Goal: Obtain resource: Download file/media

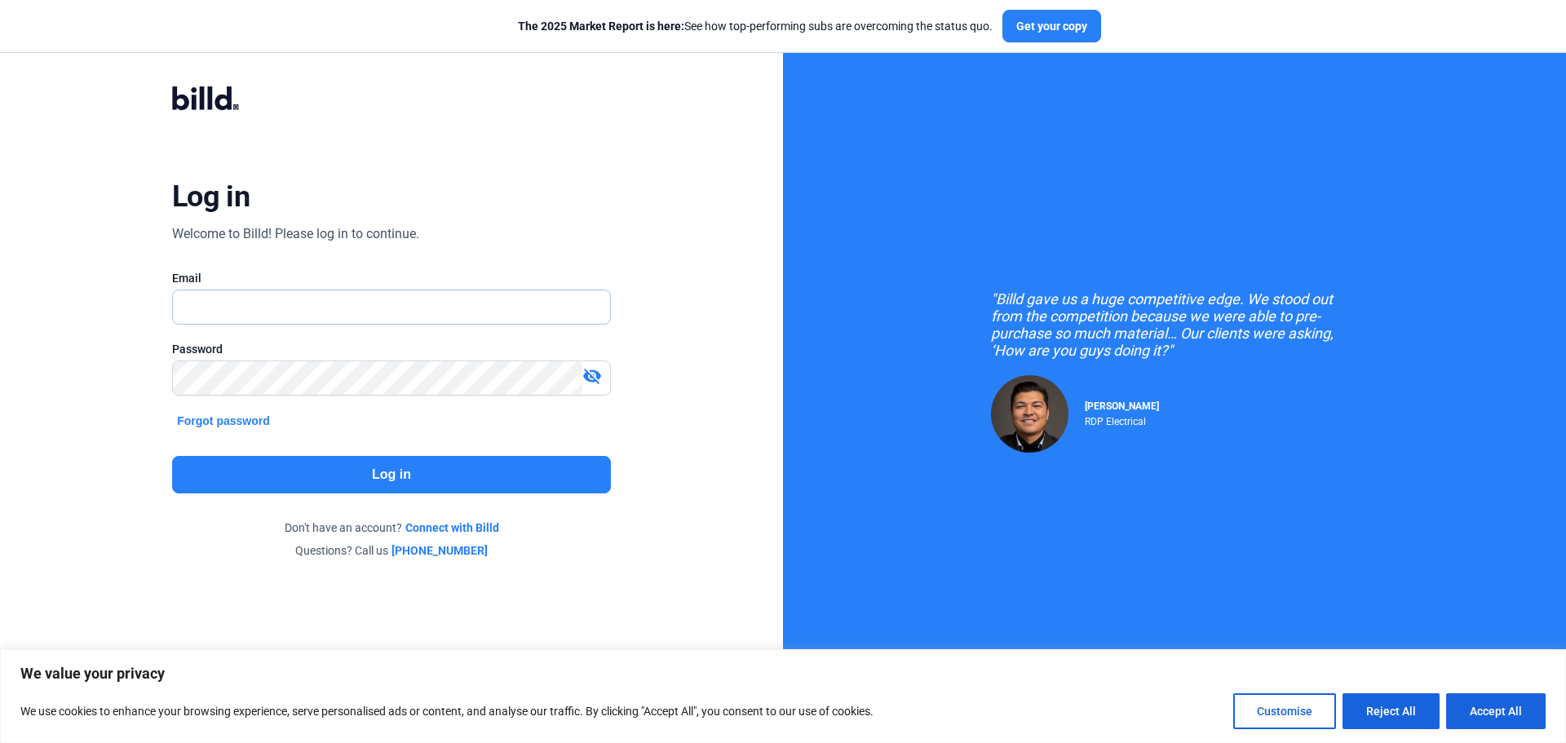
drag, startPoint x: 0, startPoint y: 0, endPoint x: 210, endPoint y: 303, distance: 368.1
click at [210, 303] on input "text" at bounding box center [382, 306] width 419 height 33
type input "[EMAIL_ADDRESS][DOMAIN_NAME]"
click at [352, 467] on button "Log in" at bounding box center [391, 475] width 439 height 38
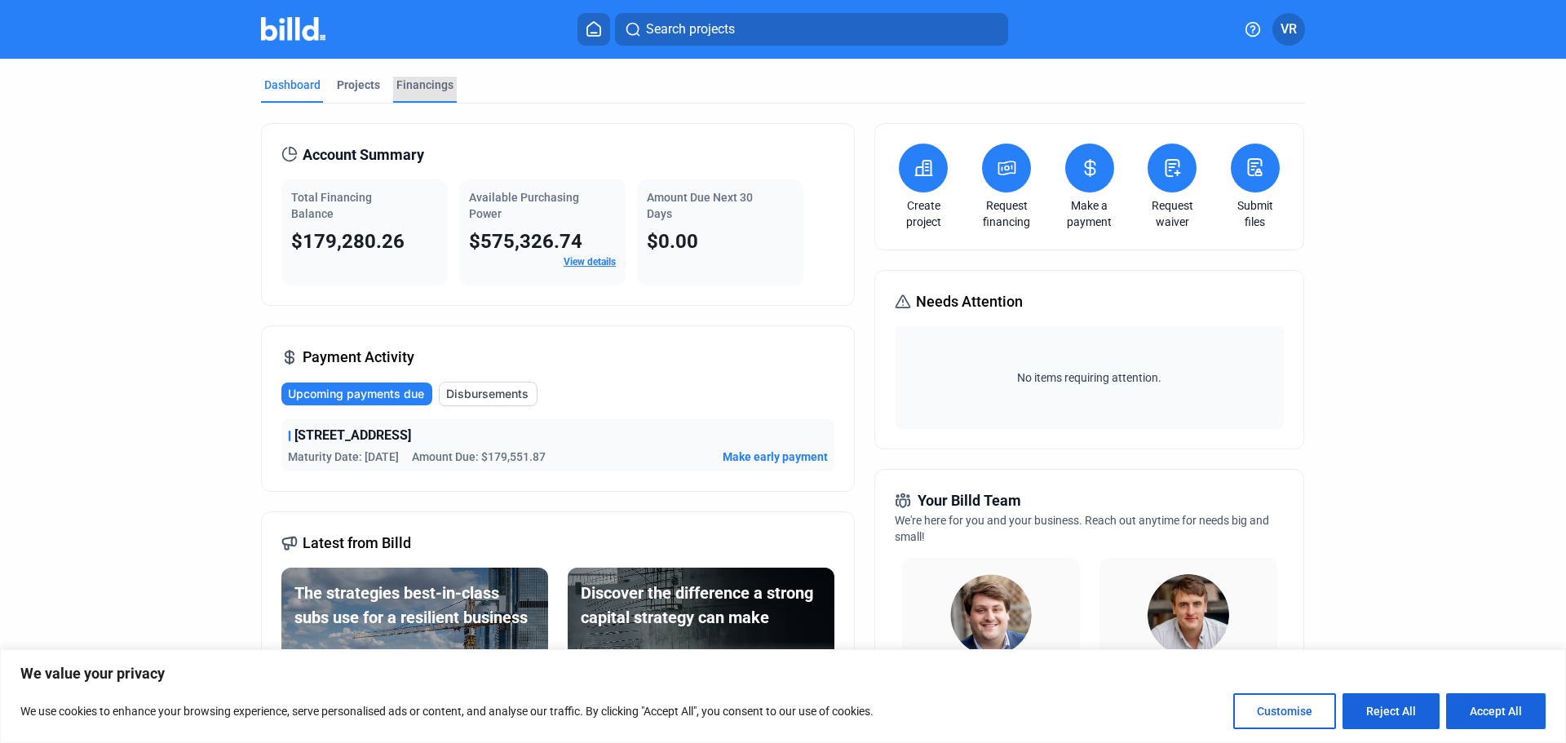
click at [425, 84] on div "Financings" at bounding box center [424, 85] width 57 height 16
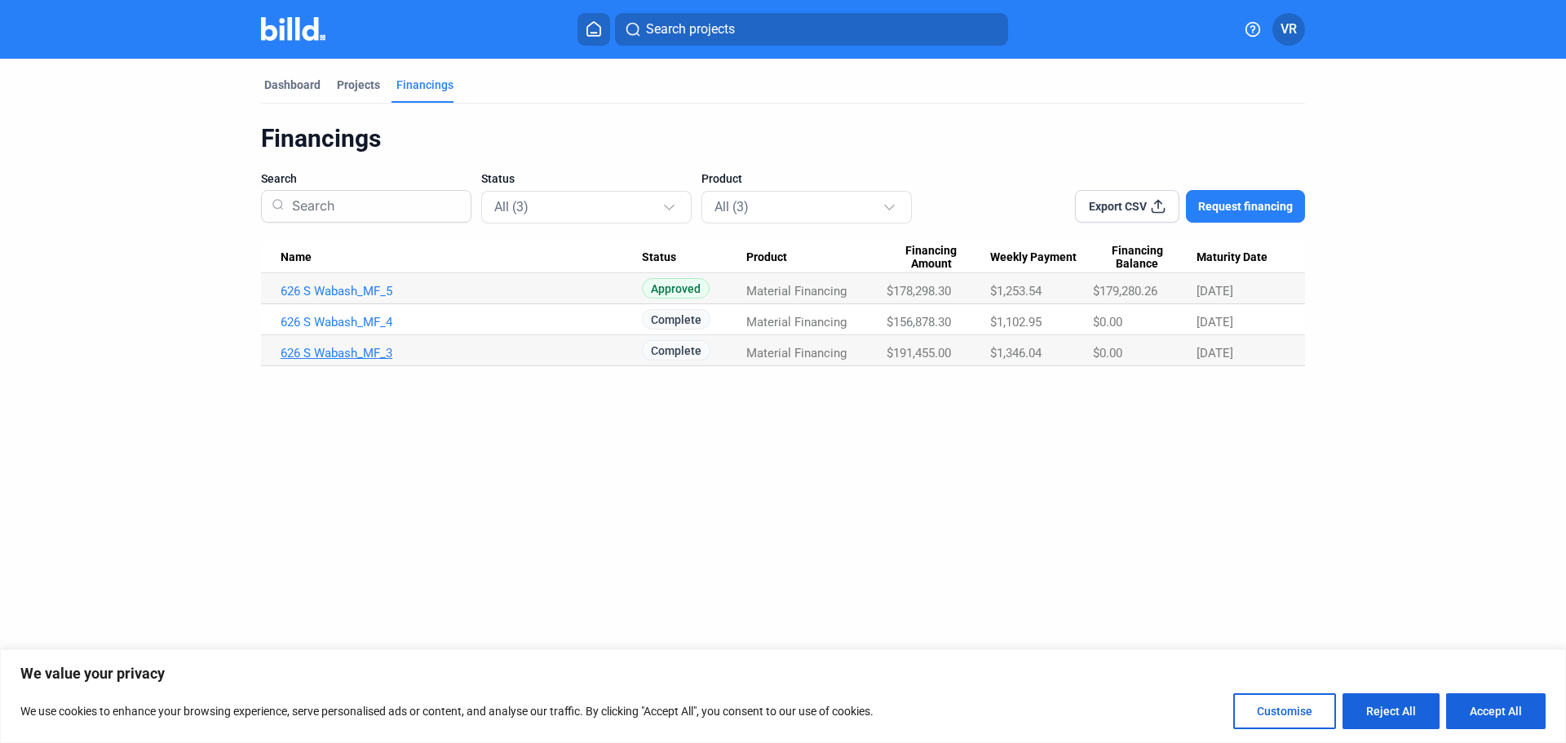
click at [344, 350] on link "626 S Wabash_MF_3" at bounding box center [461, 353] width 361 height 15
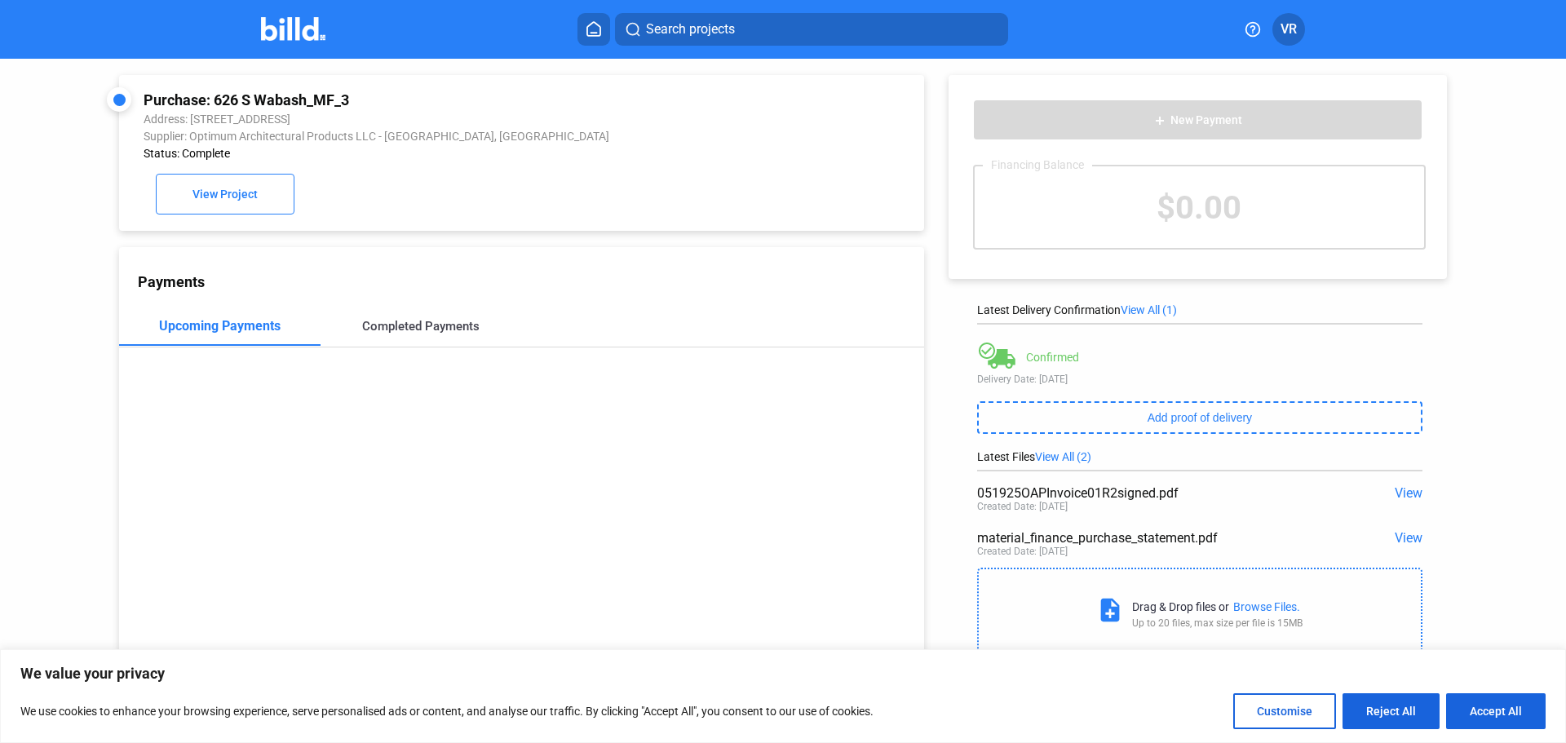
click at [419, 324] on div "Completed Payments" at bounding box center [420, 326] width 117 height 15
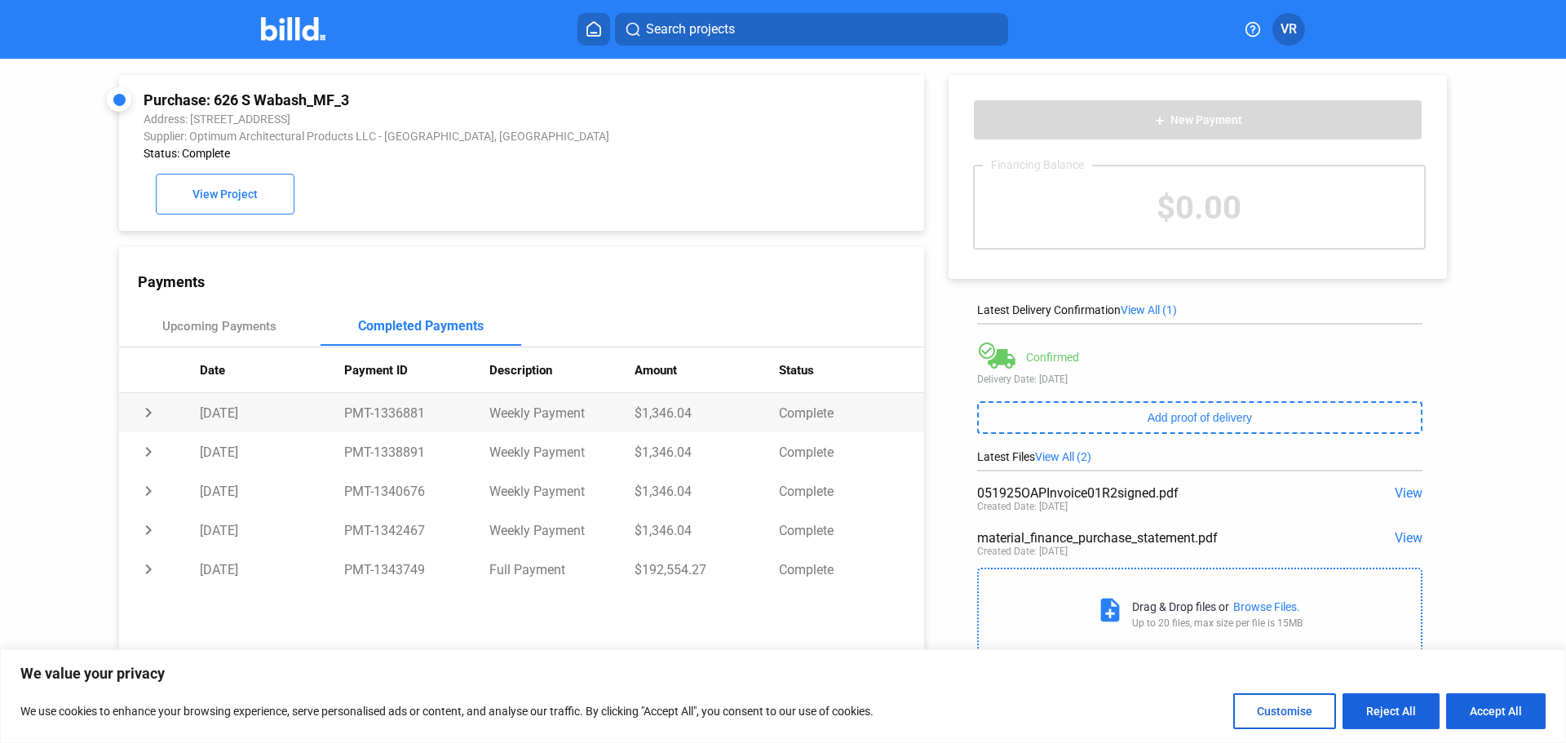
click at [143, 415] on td "chevron_right" at bounding box center [159, 412] width 81 height 39
click at [143, 415] on td "expand_more" at bounding box center [159, 412] width 81 height 39
click at [1405, 542] on span "View" at bounding box center [1409, 537] width 28 height 15
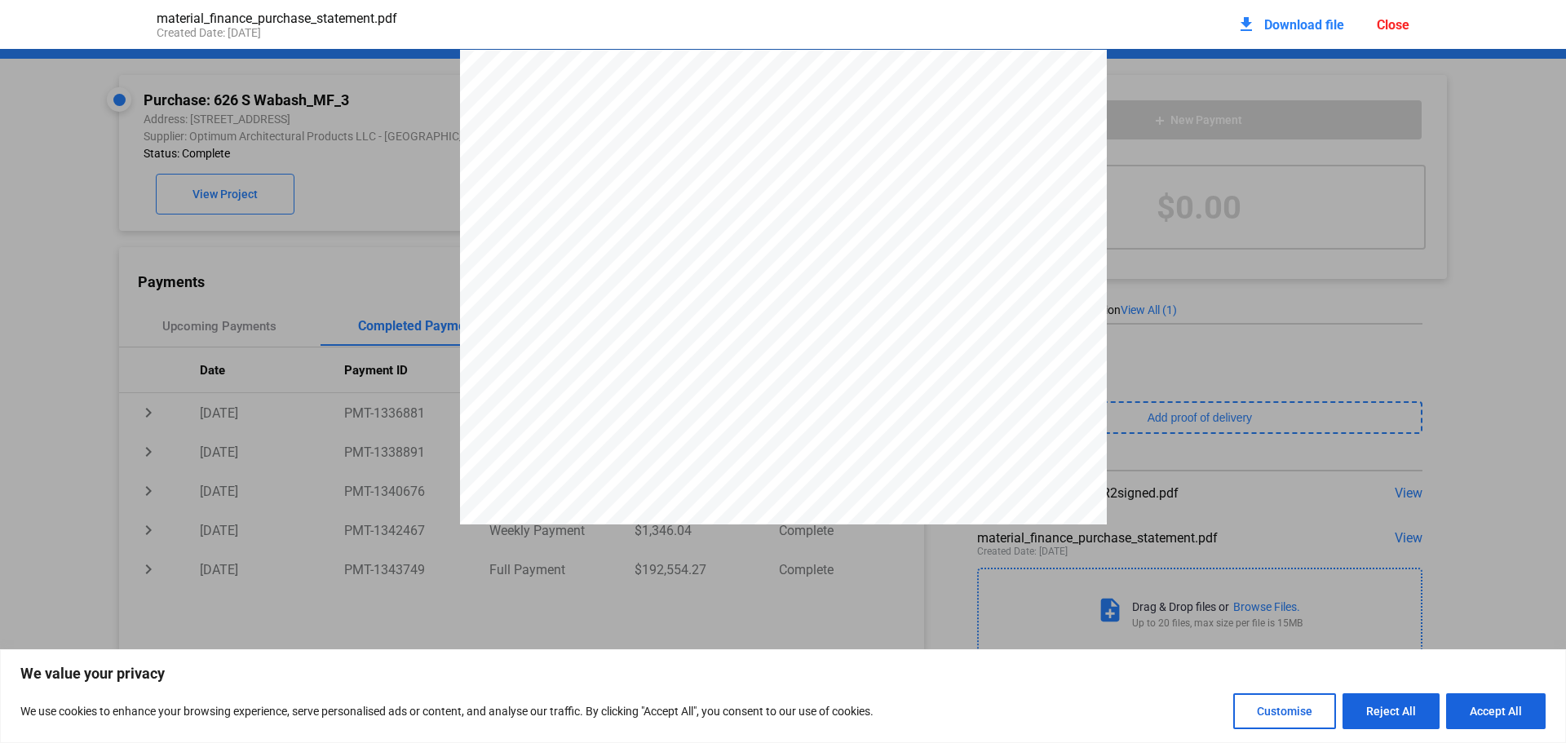
click at [1300, 21] on span "Download file" at bounding box center [1304, 24] width 80 height 15
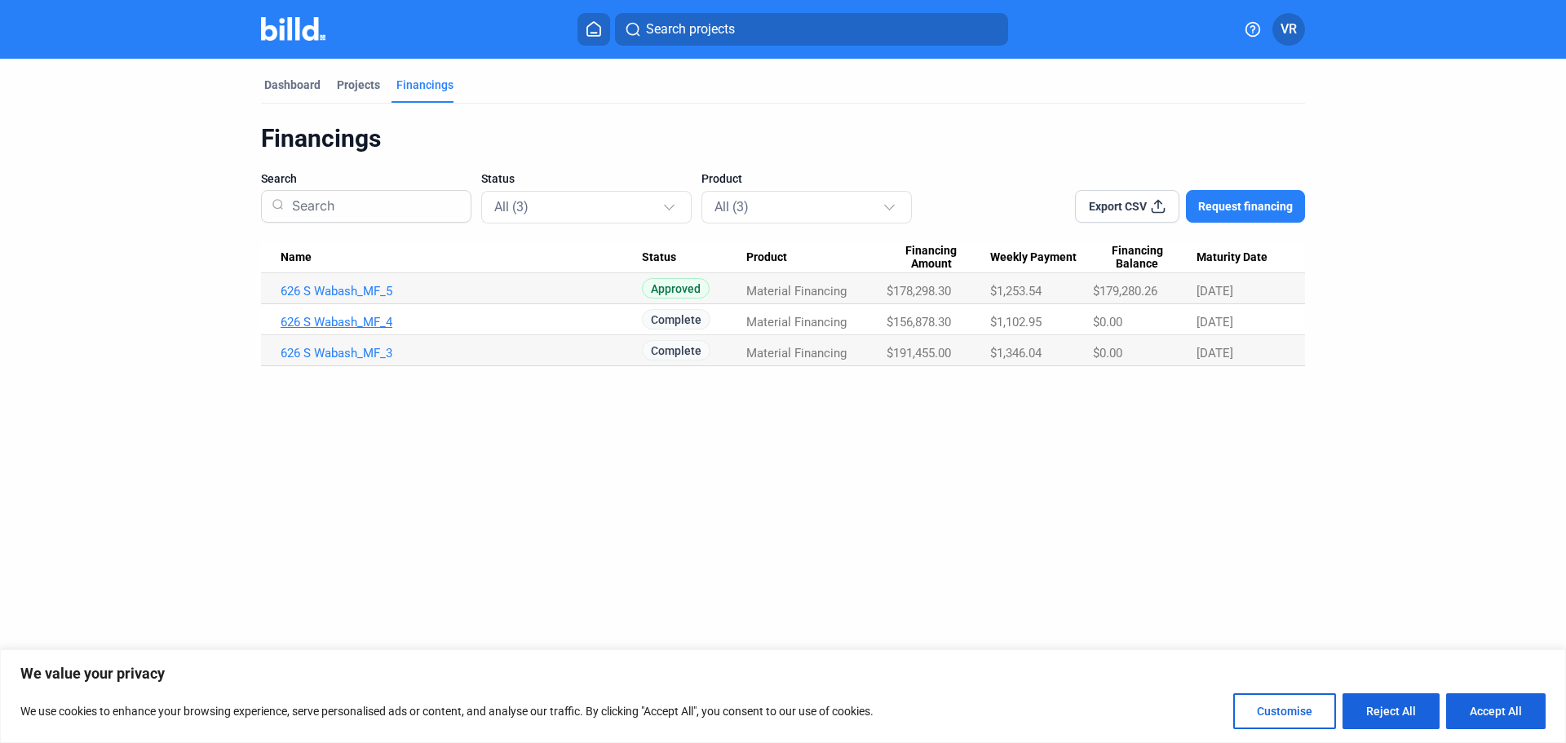
click at [365, 319] on link "626 S Wabash_MF_4" at bounding box center [461, 322] width 361 height 15
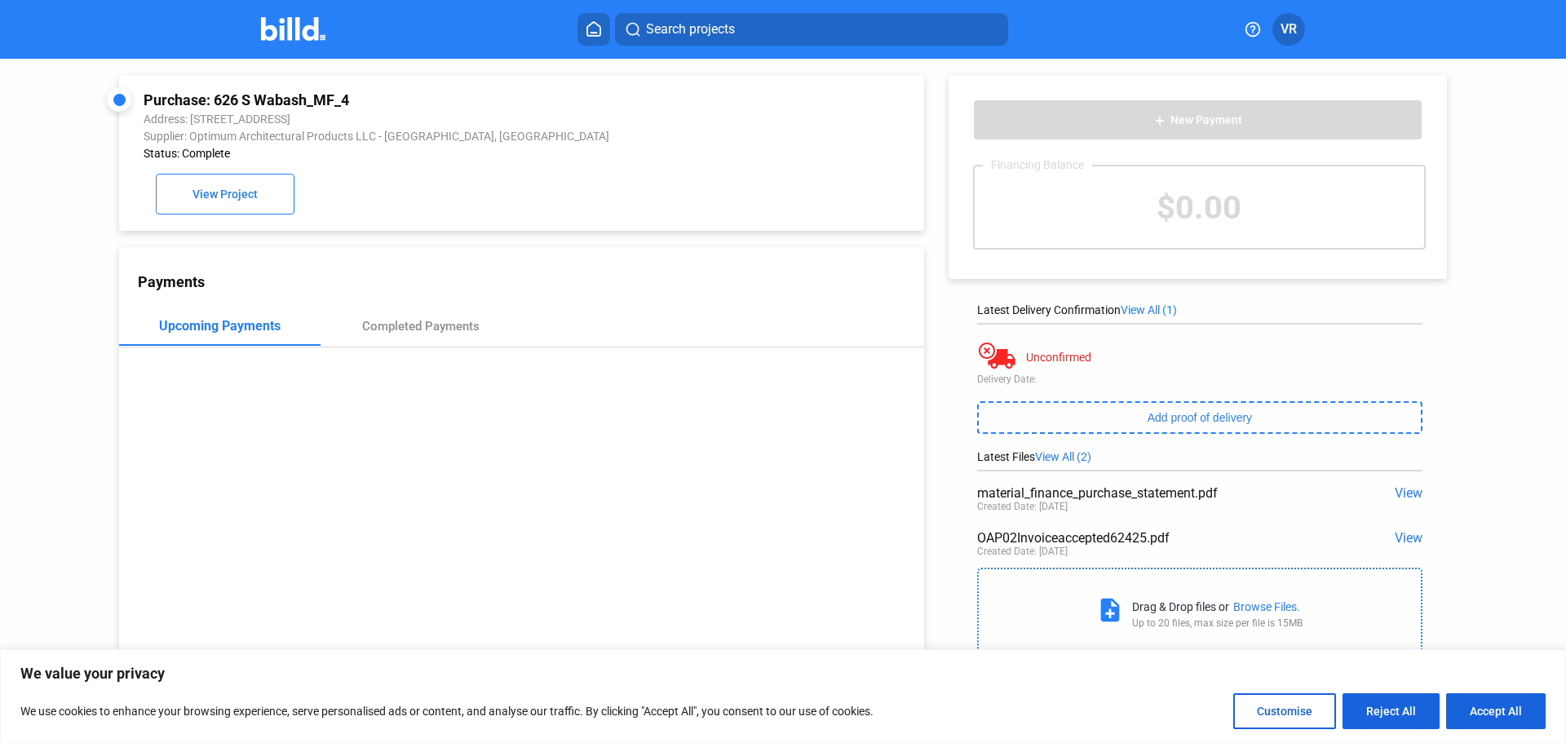
click at [1395, 494] on span "View" at bounding box center [1409, 492] width 28 height 15
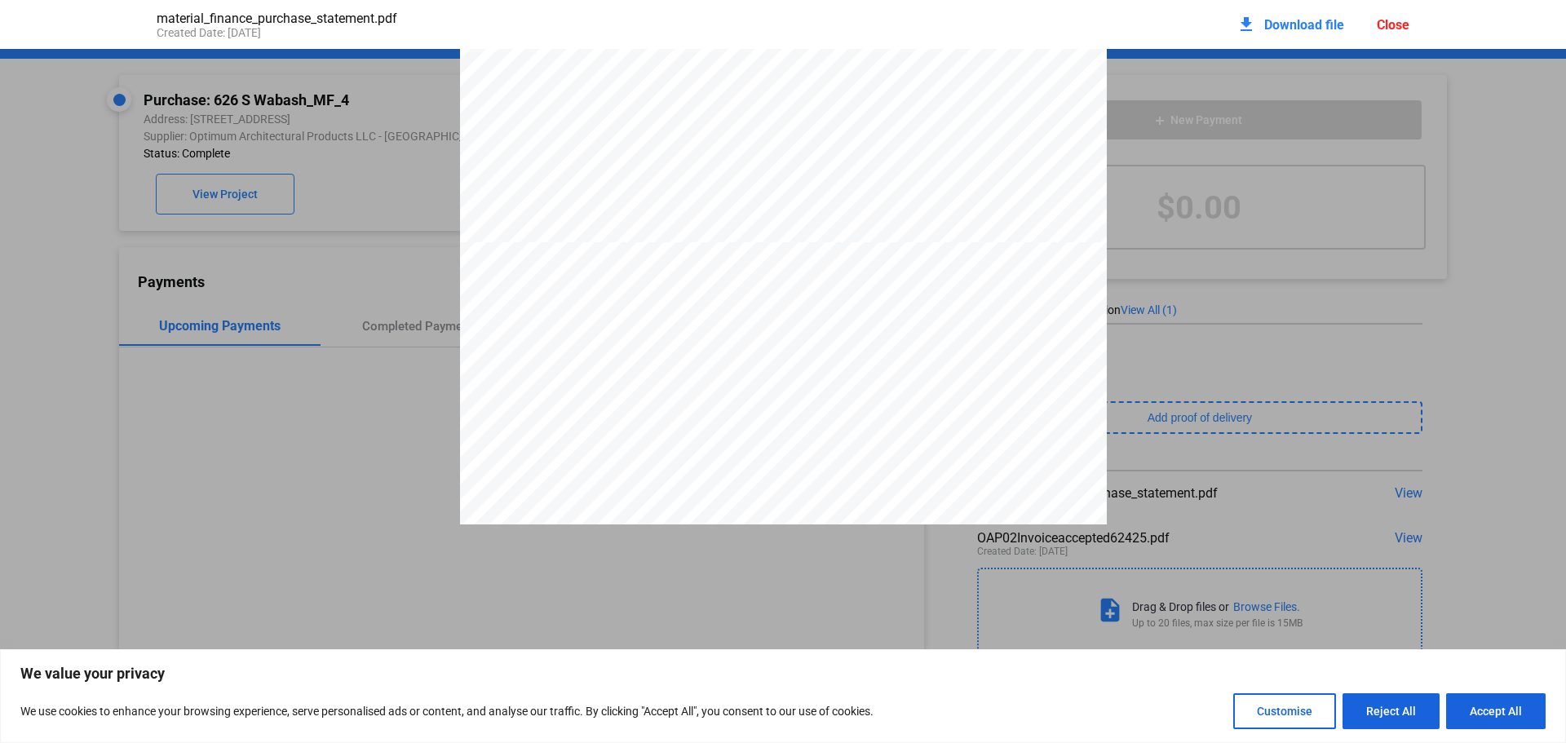
scroll to position [742, 0]
click at [1305, 17] on span "Download file" at bounding box center [1304, 24] width 80 height 15
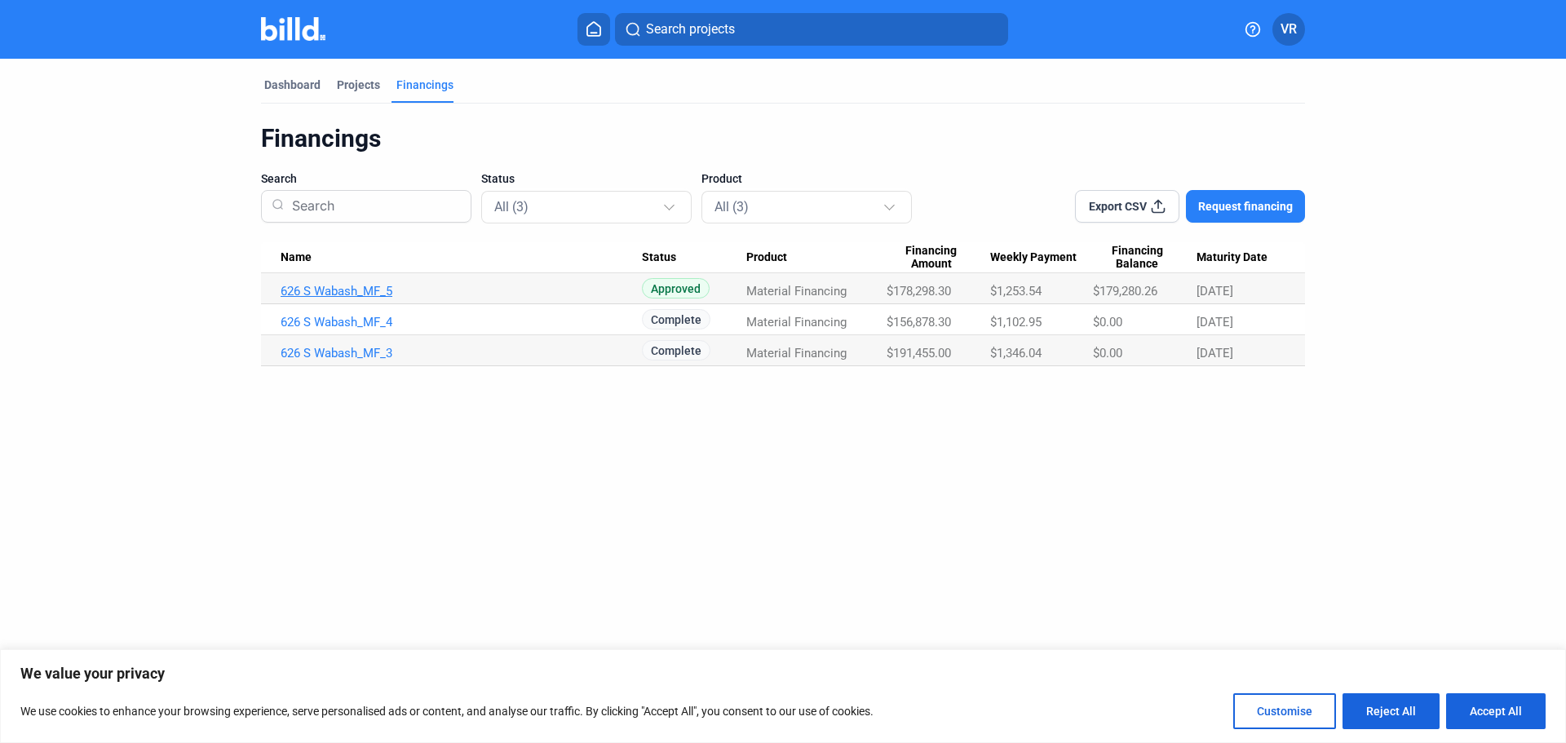
click at [349, 287] on link "626 S Wabash_MF_5" at bounding box center [461, 291] width 361 height 15
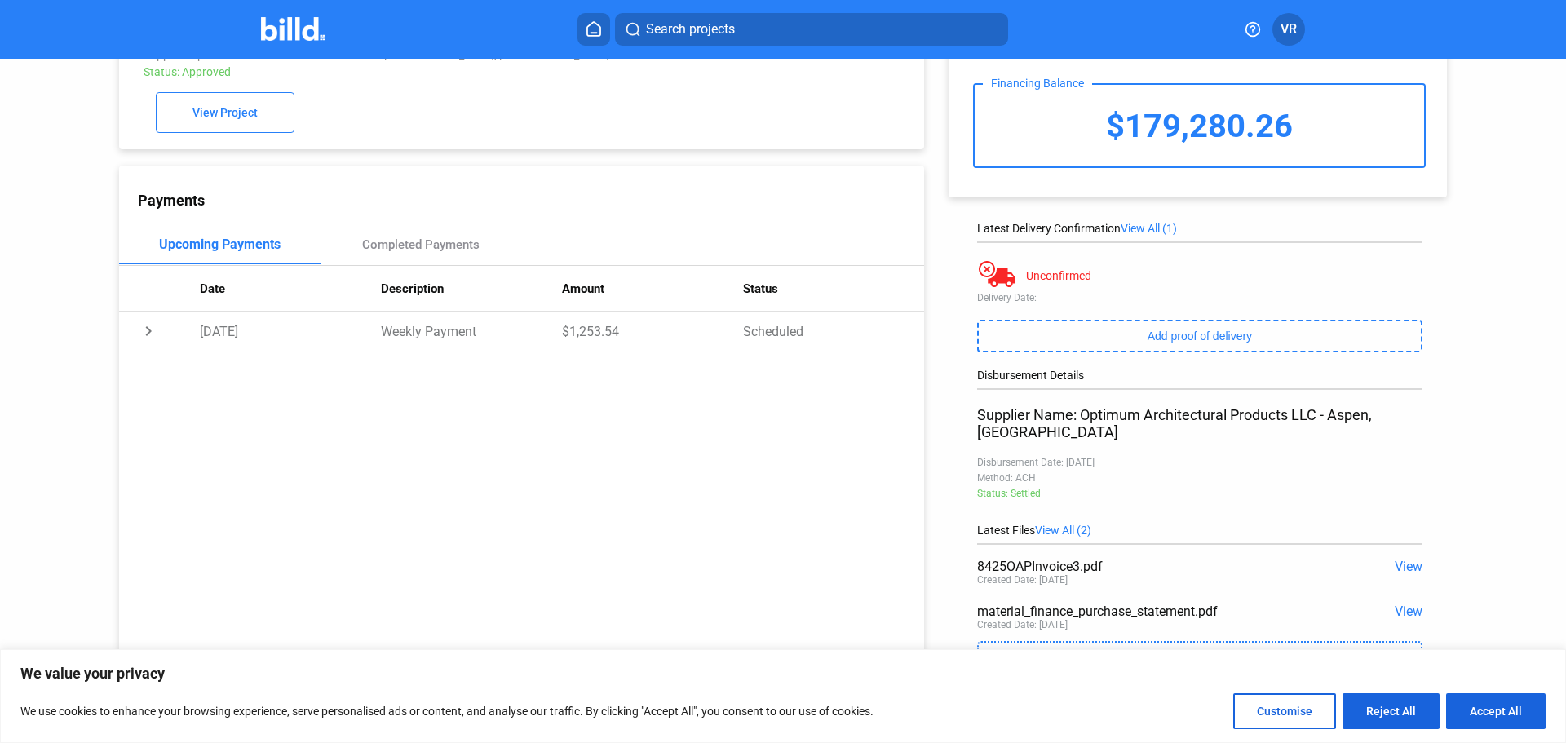
scroll to position [100, 0]
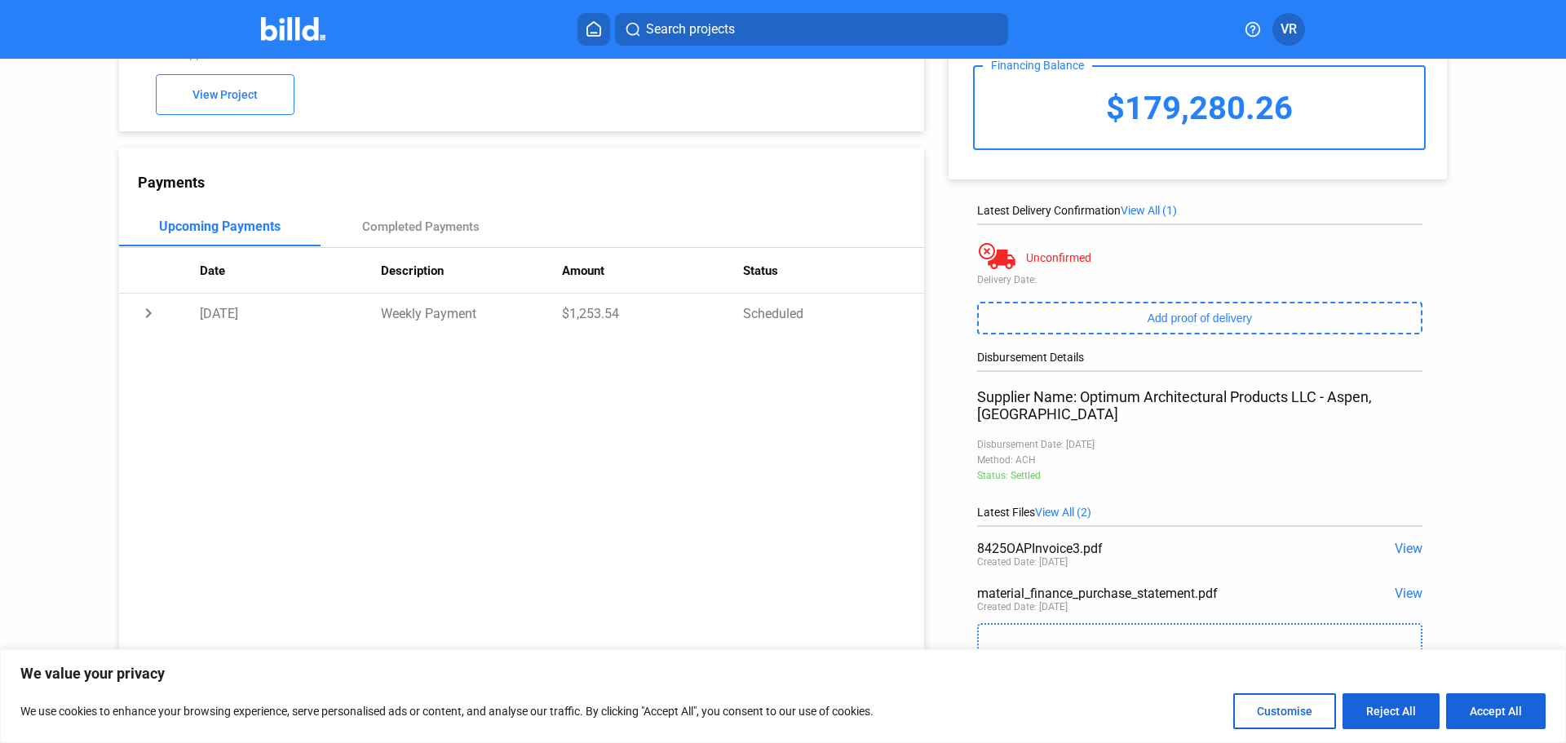
click at [1401, 586] on span "View" at bounding box center [1409, 593] width 28 height 15
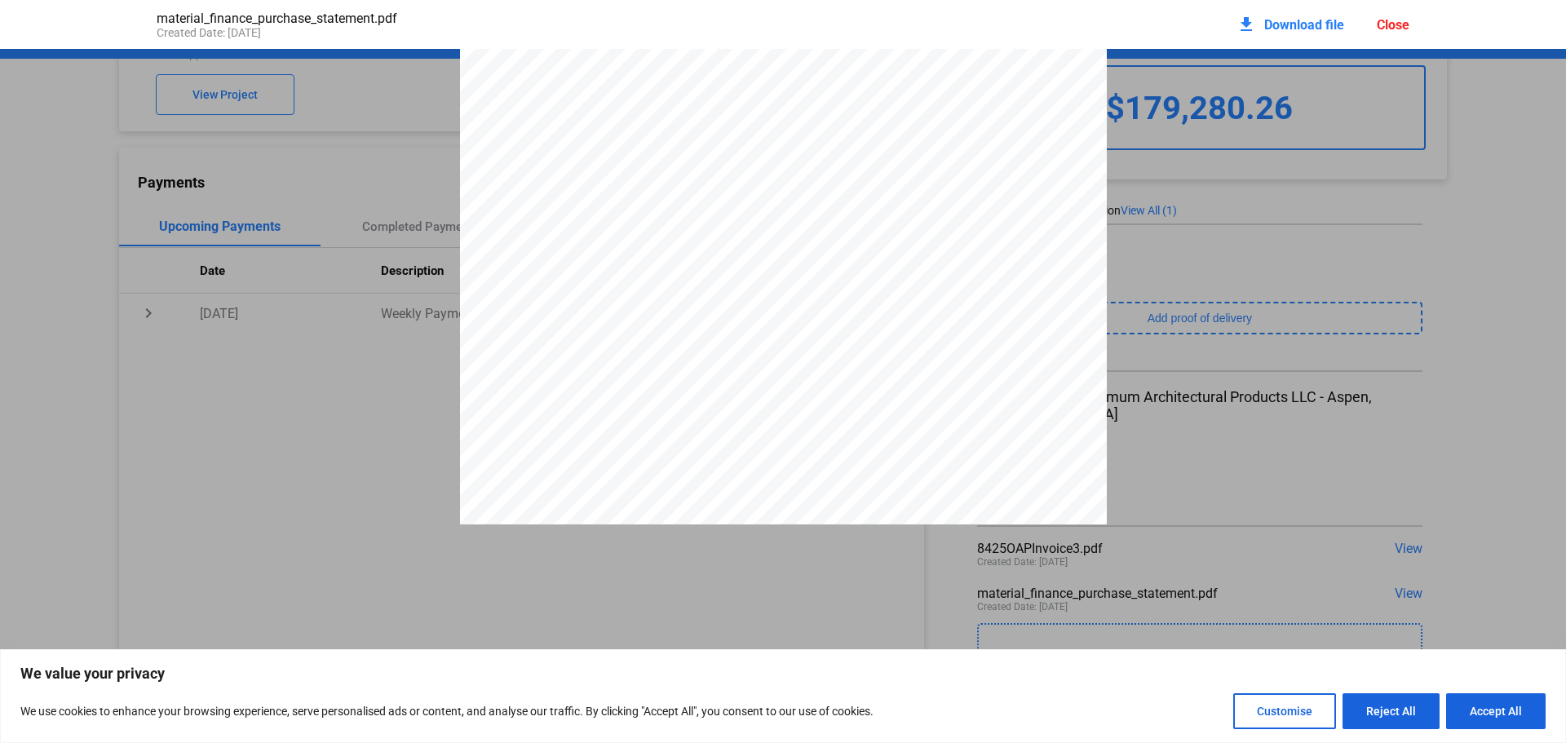
scroll to position [824, 0]
click at [1321, 26] on span "Download file" at bounding box center [1304, 24] width 80 height 15
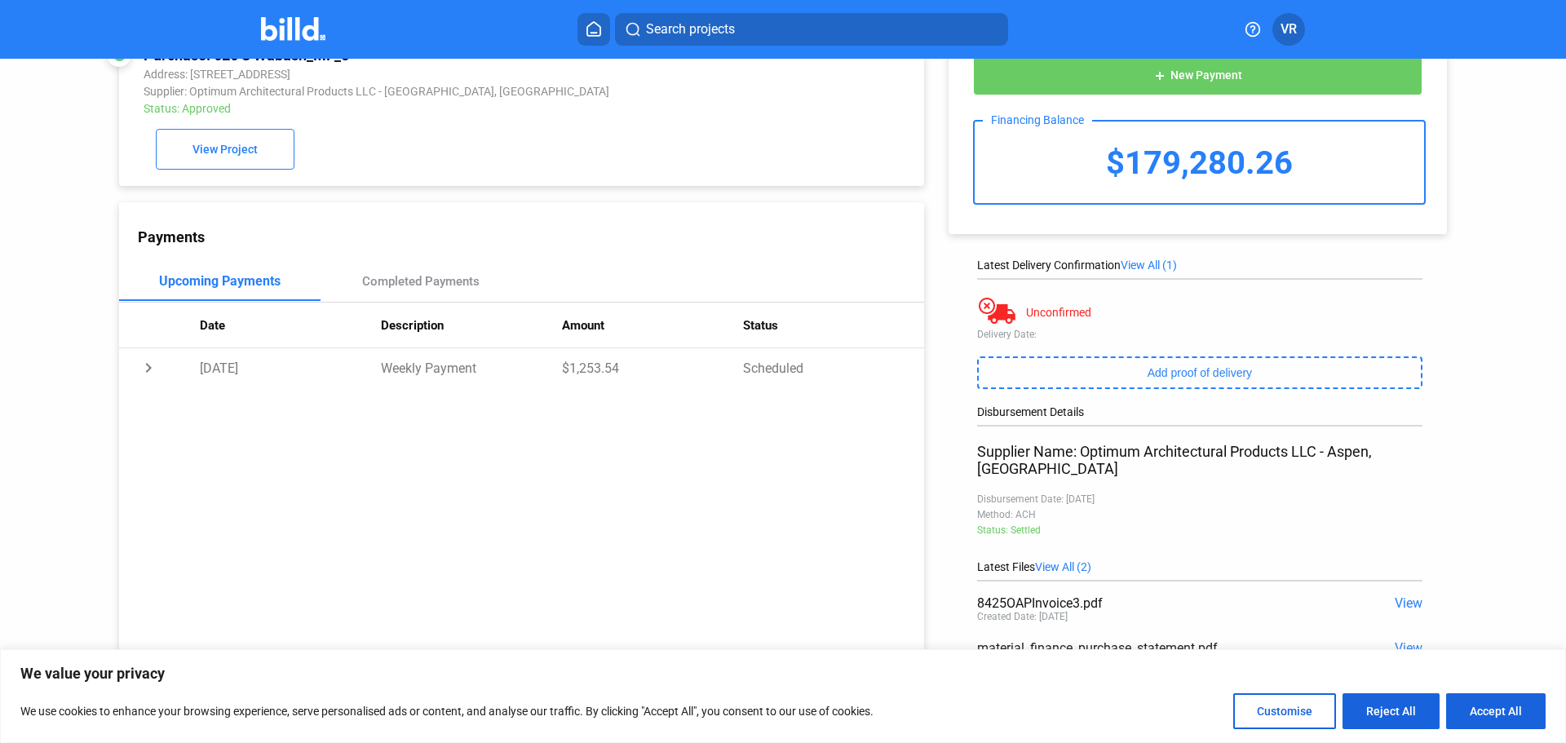
scroll to position [0, 0]
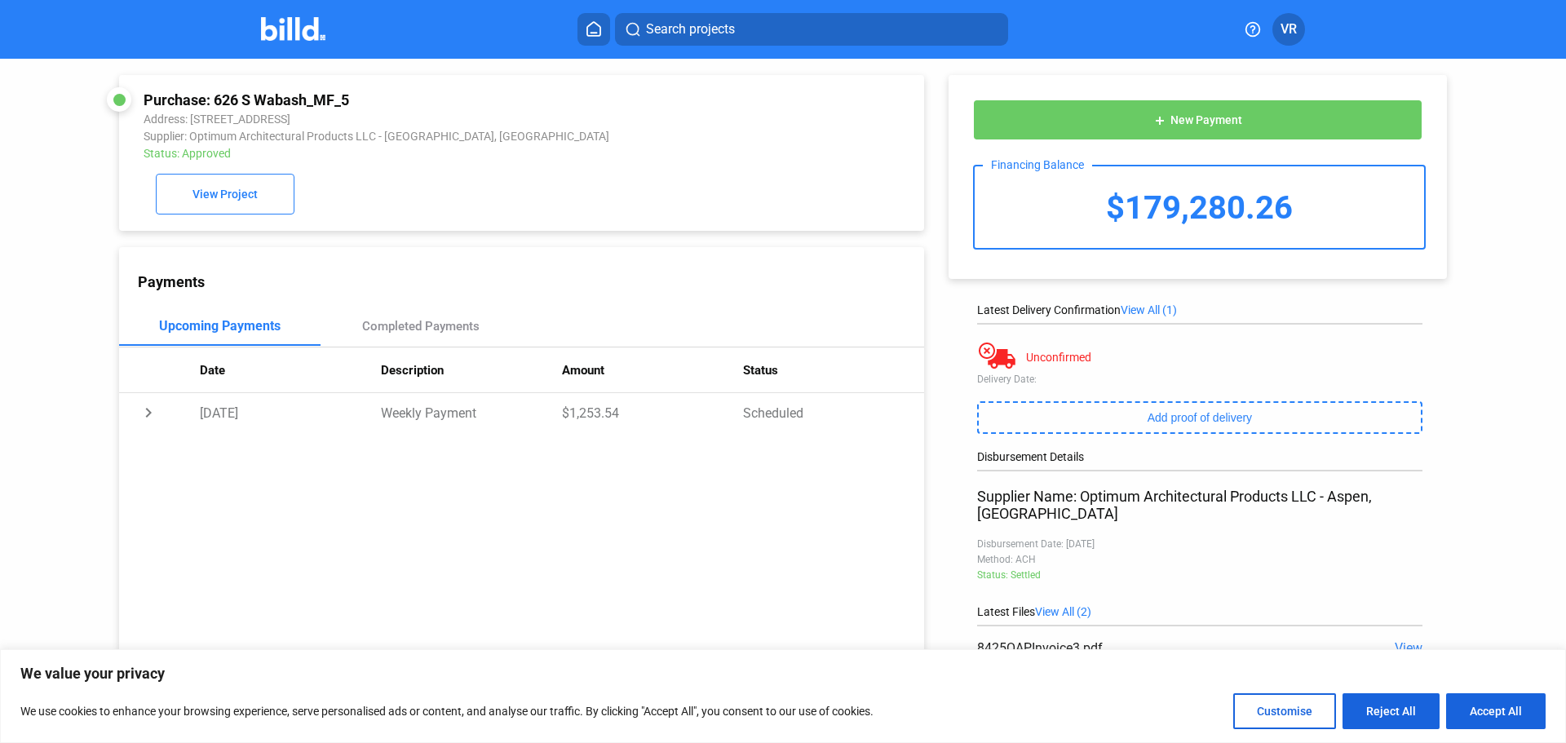
click at [1297, 29] on span "VR" at bounding box center [1289, 30] width 16 height 20
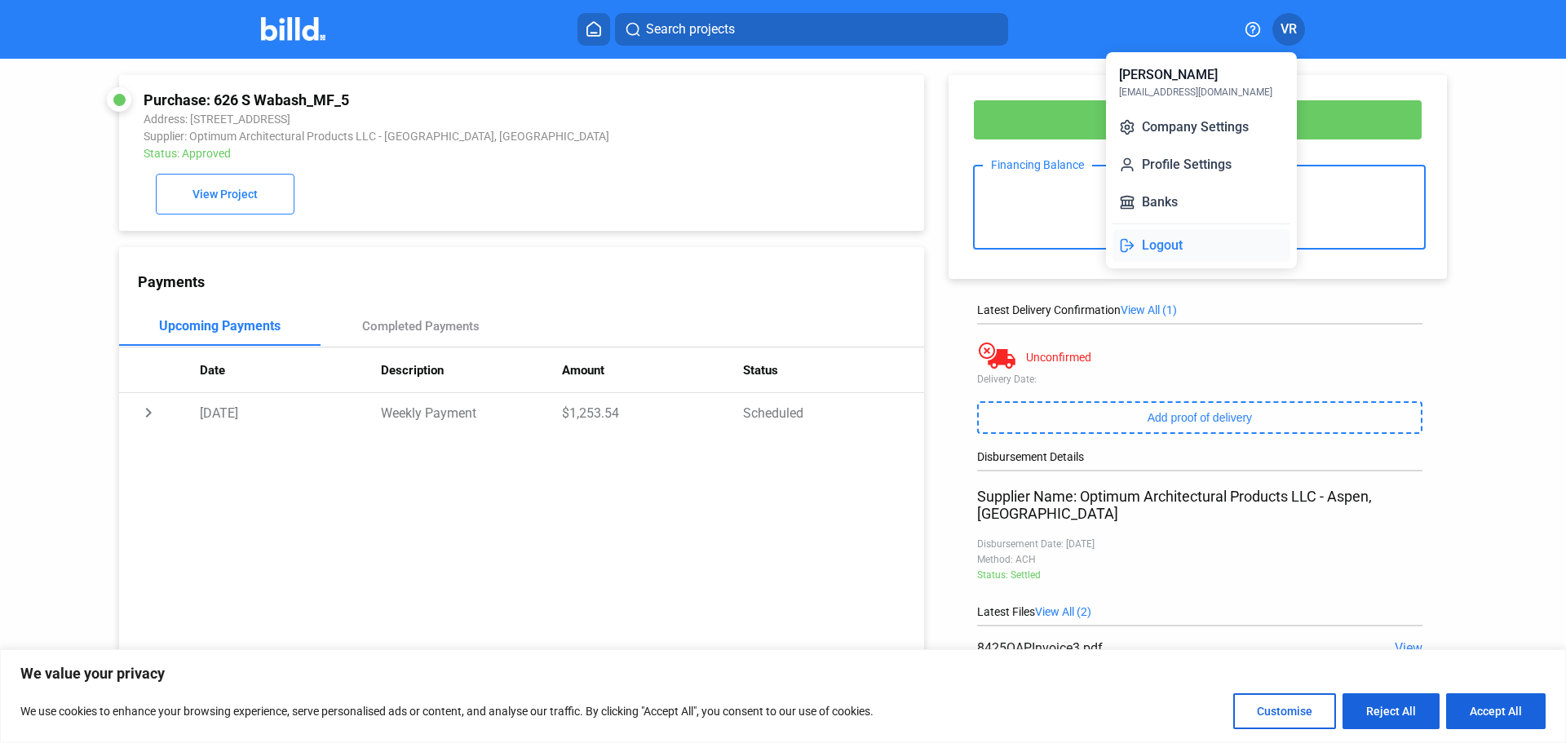
click at [1164, 243] on button "Logout" at bounding box center [1202, 245] width 178 height 33
